Goal: Navigation & Orientation: Understand site structure

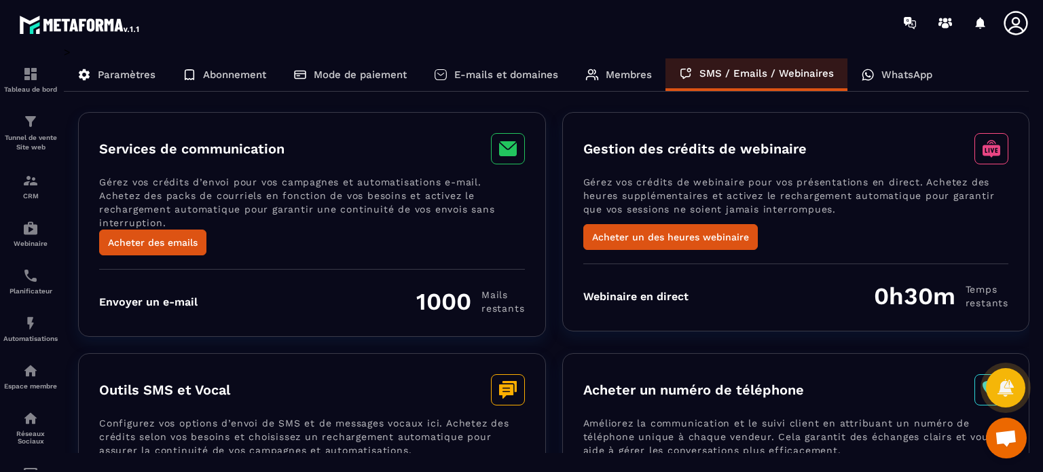
click at [140, 80] on p "Paramètres" at bounding box center [127, 75] width 58 height 12
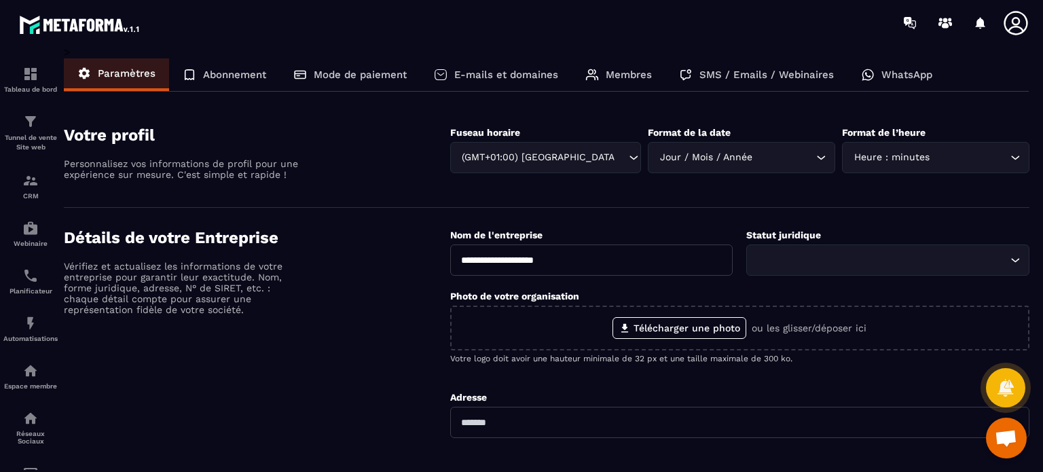
click at [239, 75] on p "Abonnement" at bounding box center [234, 75] width 63 height 12
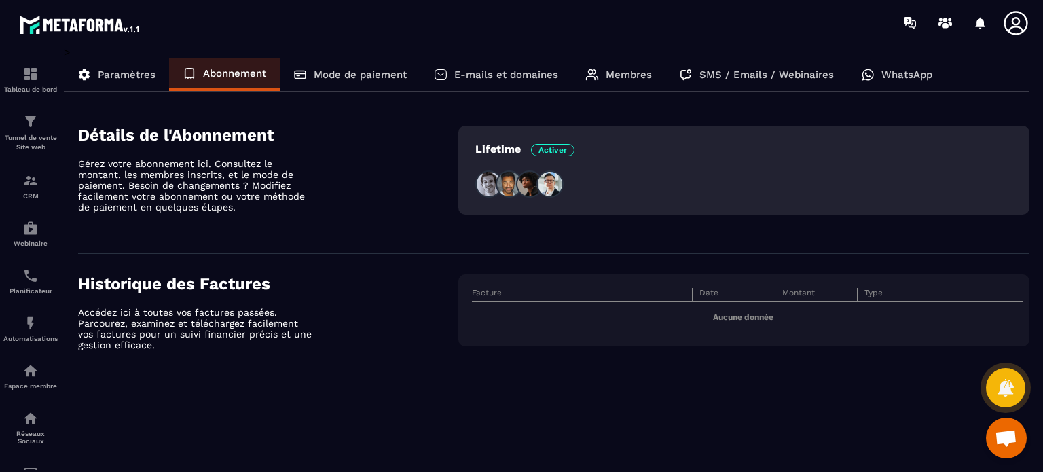
click at [353, 75] on p "Mode de paiement" at bounding box center [360, 75] width 93 height 12
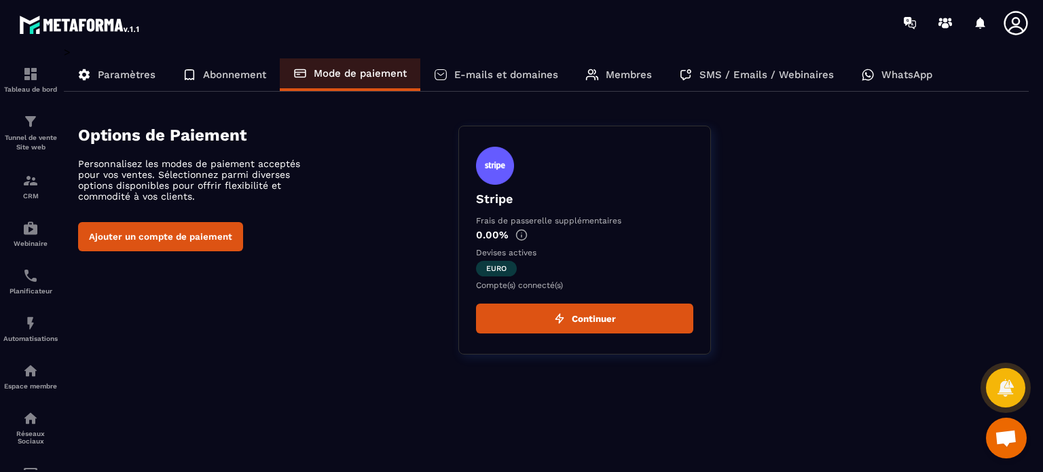
click at [467, 77] on p "E-mails et domaines" at bounding box center [506, 75] width 104 height 12
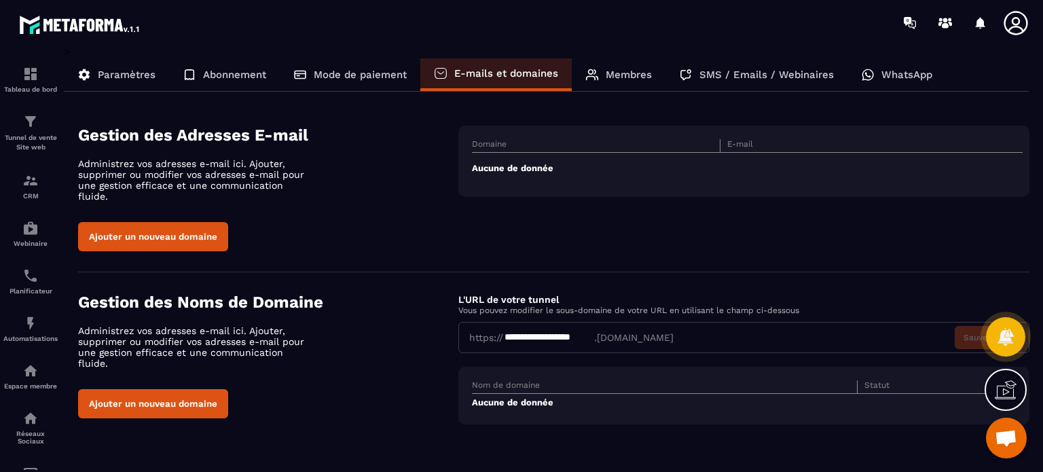
click at [624, 68] on div "Membres" at bounding box center [619, 74] width 94 height 33
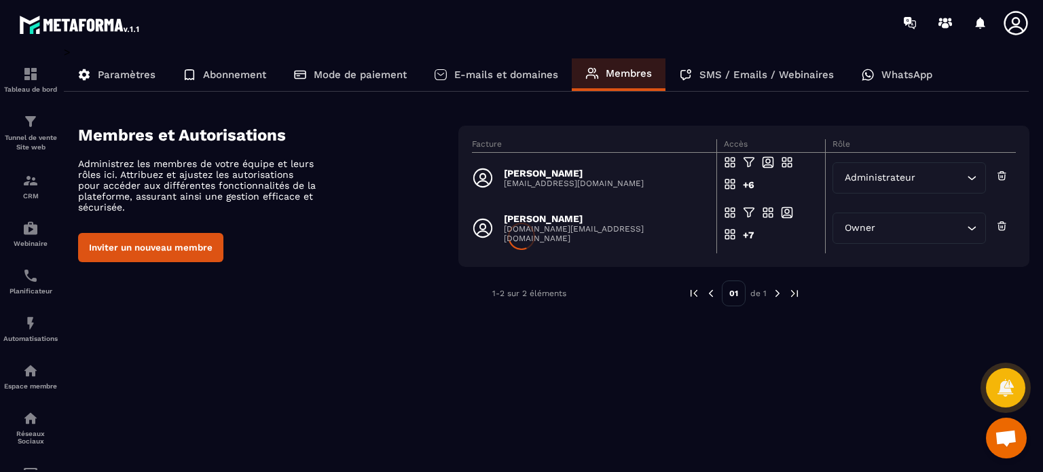
click at [624, 68] on div at bounding box center [521, 236] width 1043 height 472
click at [571, 179] on p "[EMAIL_ADDRESS][DOMAIN_NAME]" at bounding box center [574, 184] width 140 height 10
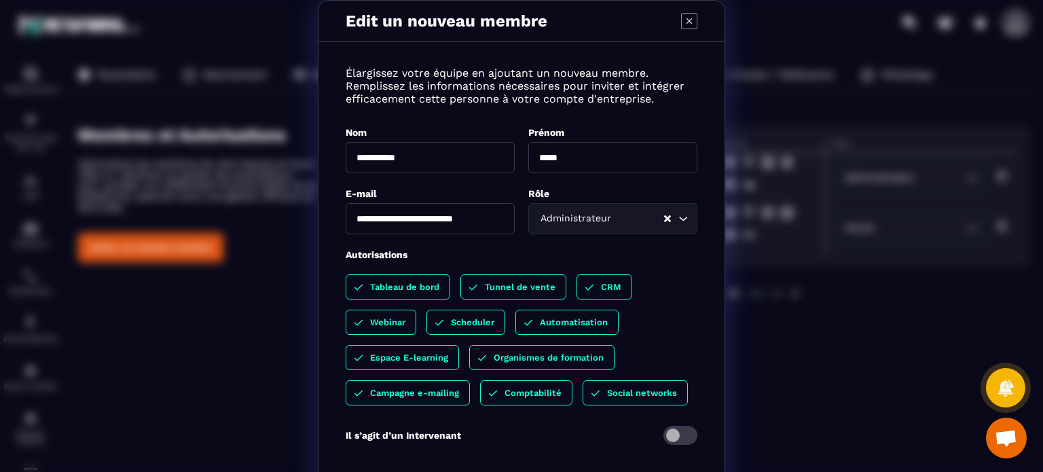
click at [571, 179] on div "**********" at bounding box center [522, 264] width 406 height 416
click at [695, 20] on div "Edit un nouveau membre" at bounding box center [522, 21] width 406 height 41
click at [681, 18] on icon "Modal window" at bounding box center [689, 21] width 16 height 16
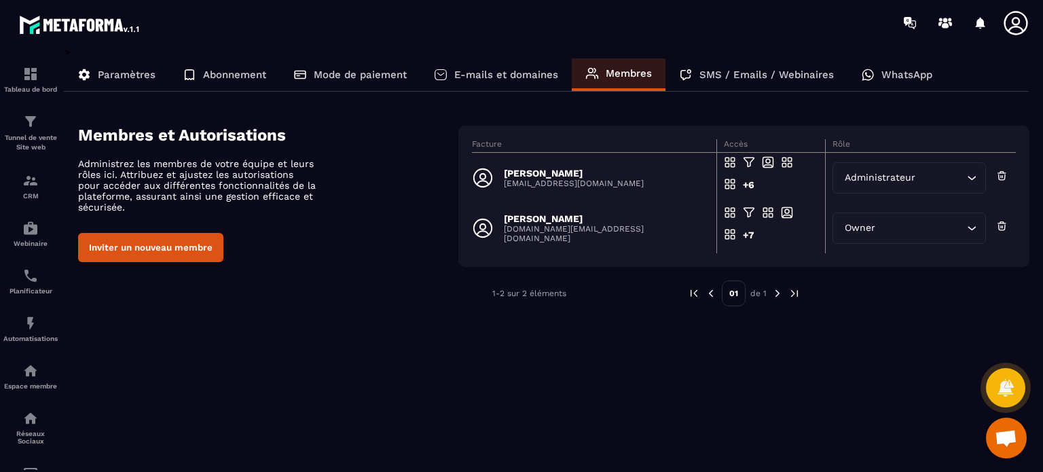
click at [888, 76] on p "WhatsApp" at bounding box center [907, 75] width 51 height 12
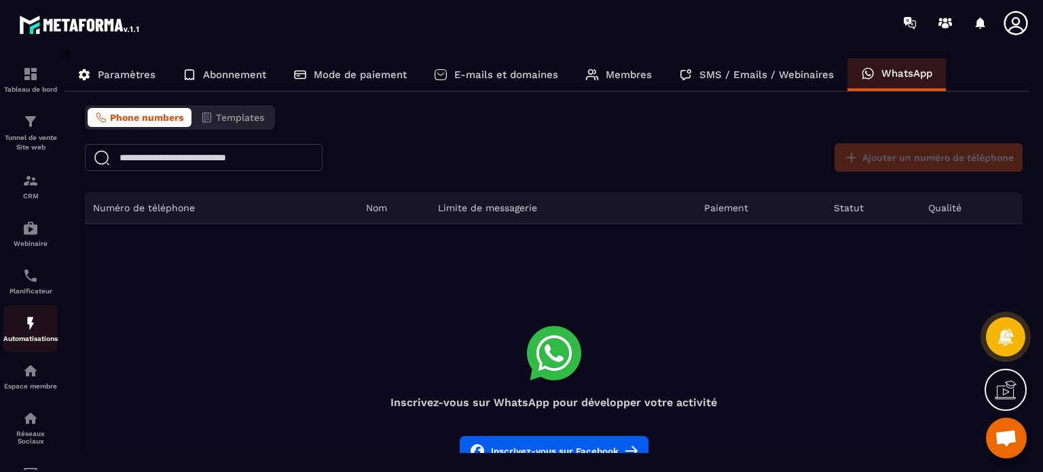
scroll to position [155, 0]
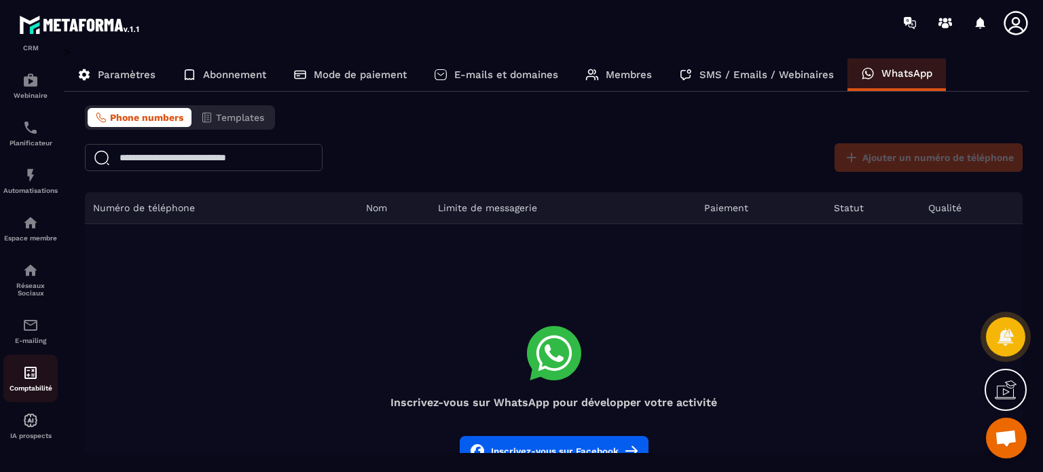
click at [29, 380] on img at bounding box center [30, 373] width 16 height 16
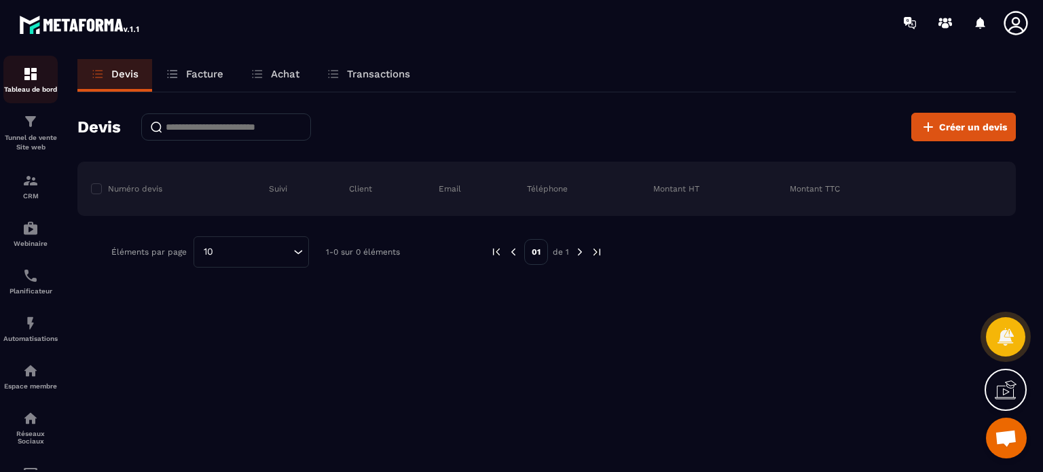
click at [26, 92] on p "Tableau de bord" at bounding box center [30, 89] width 54 height 7
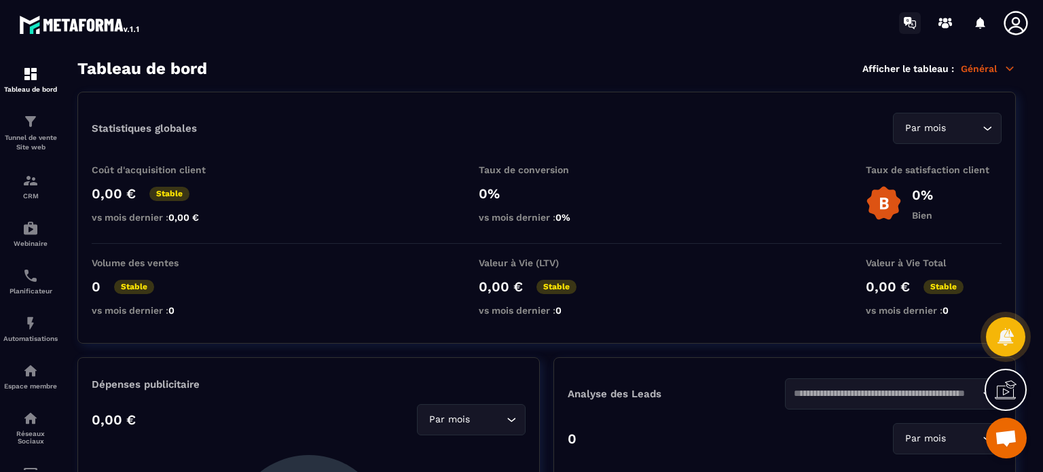
click at [899, 26] on link at bounding box center [910, 23] width 27 height 27
